Goal: Task Accomplishment & Management: Use online tool/utility

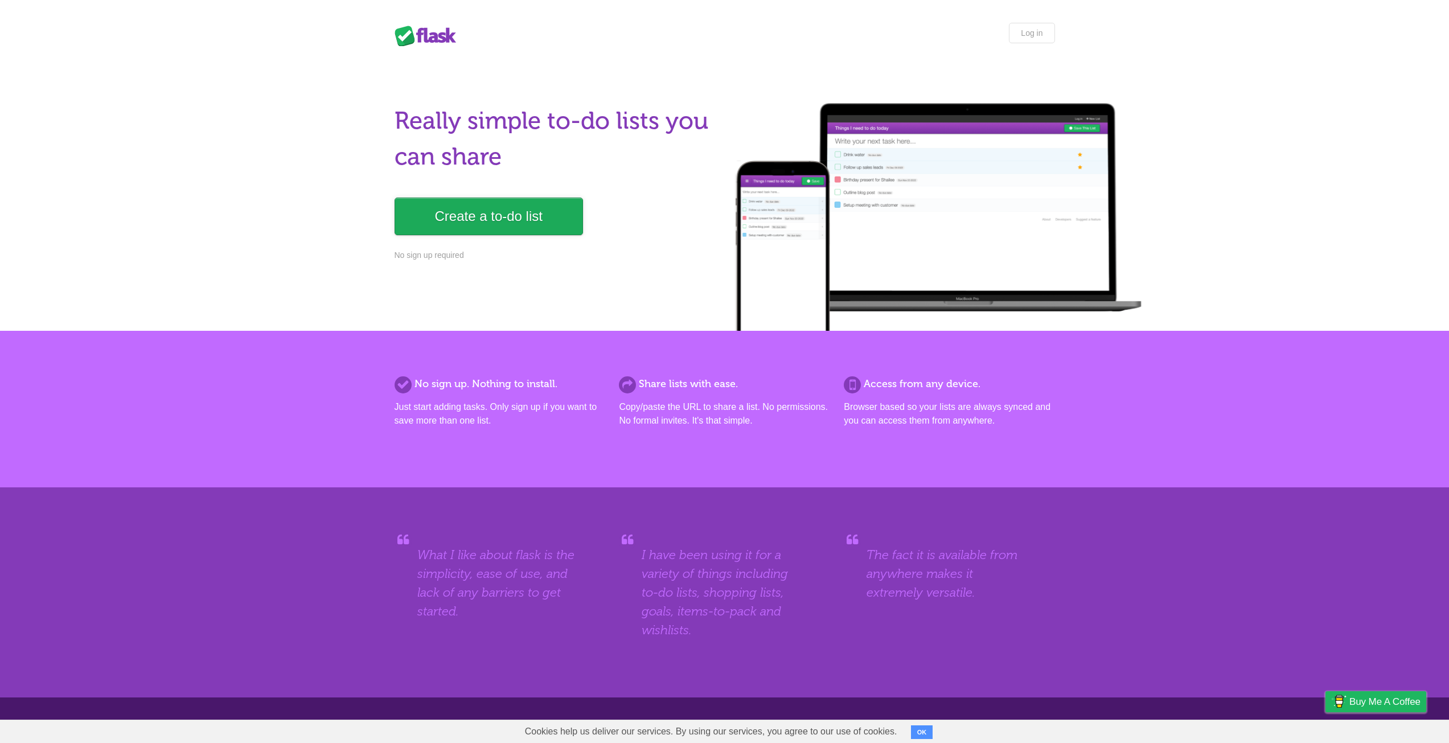
click at [498, 220] on link "Create a to-do list" at bounding box center [489, 217] width 188 height 38
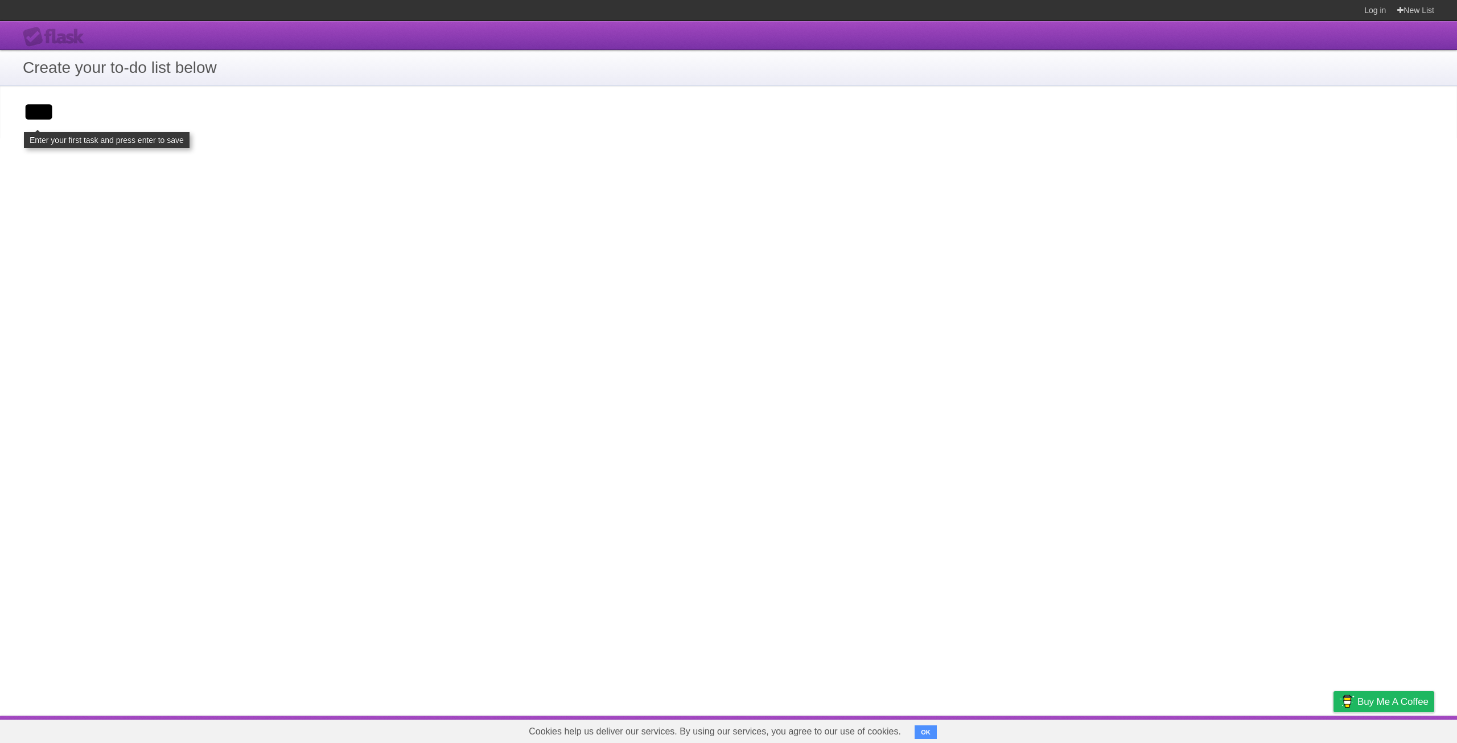
type input "***"
click input "**********" at bounding box center [0, 0] width 0 height 0
